Goal: Navigation & Orientation: Find specific page/section

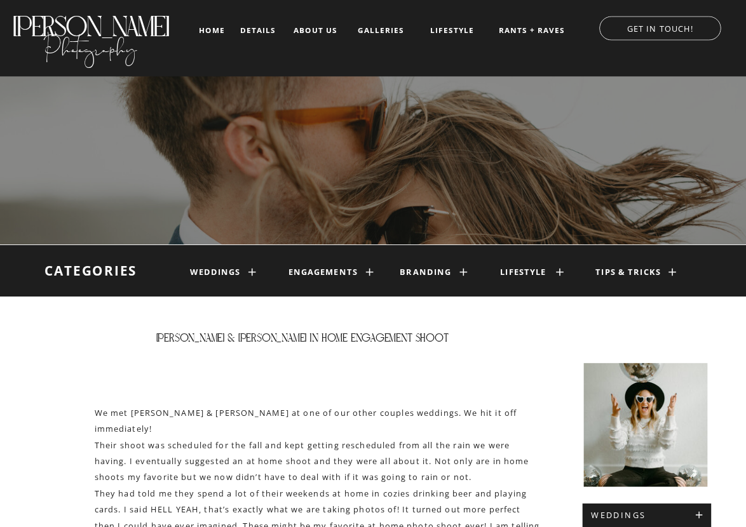
click at [316, 26] on nav "about us" at bounding box center [315, 30] width 51 height 9
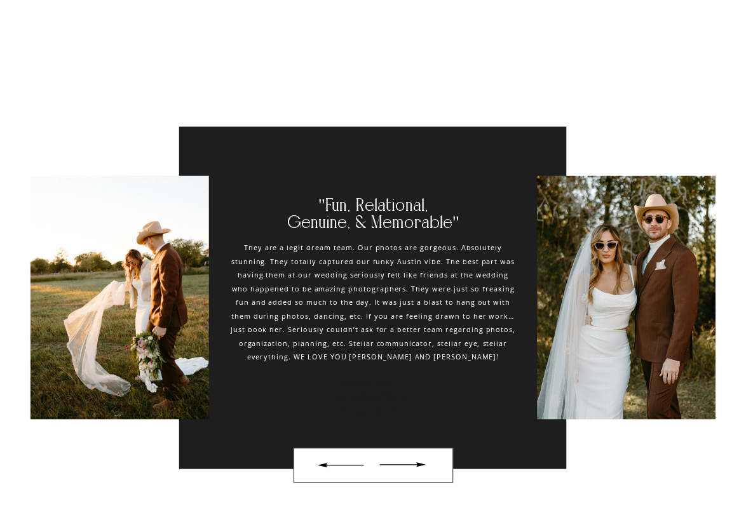
scroll to position [2287, 0]
